Goal: Task Accomplishment & Management: Manage account settings

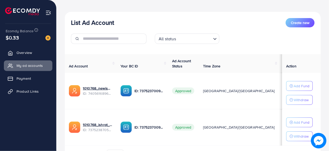
scroll to position [52, 0]
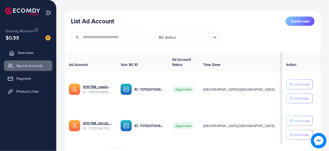
click at [28, 51] on span "Overview" at bounding box center [25, 52] width 15 height 5
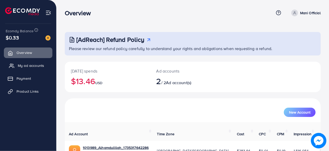
click at [29, 62] on link "My ad accounts" at bounding box center [28, 65] width 49 height 10
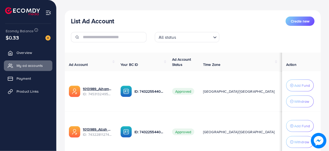
scroll to position [26, 0]
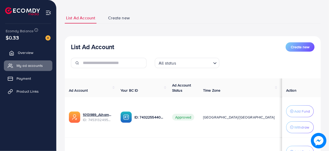
click at [36, 54] on link "Overview" at bounding box center [28, 52] width 49 height 10
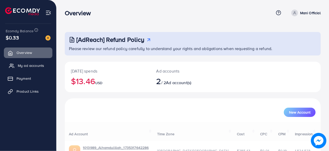
click at [30, 68] on link "My ad accounts" at bounding box center [28, 65] width 49 height 10
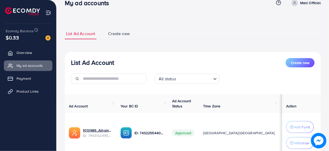
scroll to position [26, 0]
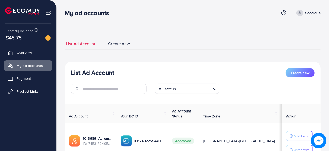
drag, startPoint x: 313, startPoint y: 14, endPoint x: 300, endPoint y: 18, distance: 13.4
click at [313, 14] on p "Saddique" at bounding box center [312, 13] width 15 height 6
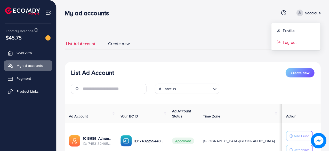
click at [284, 41] on span "Log out" at bounding box center [290, 42] width 14 height 6
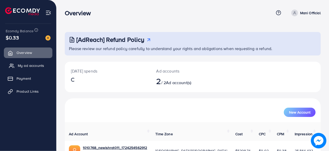
click at [37, 65] on span "My ad accounts" at bounding box center [31, 65] width 26 height 5
